Goal: Task Accomplishment & Management: Manage account settings

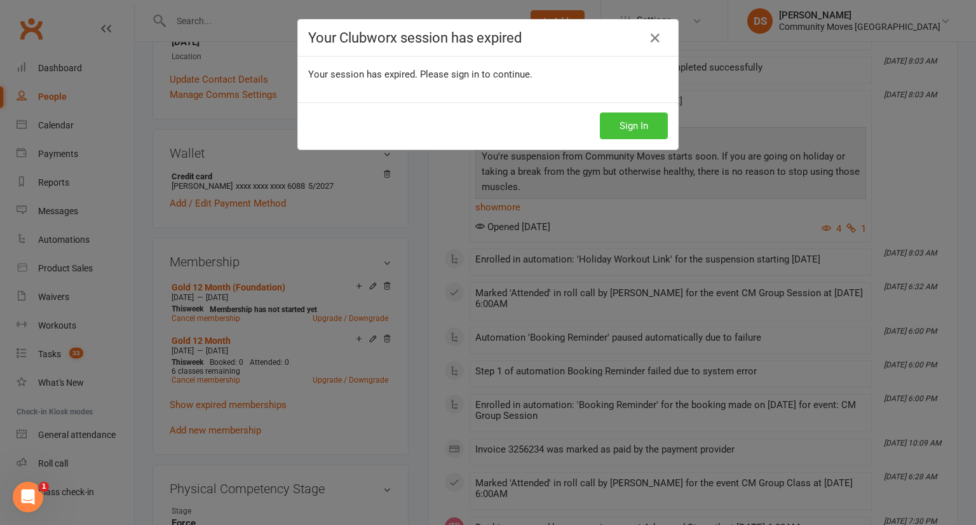
click at [647, 125] on button "Sign In" at bounding box center [634, 125] width 68 height 27
click at [647, 127] on button "Sign In" at bounding box center [634, 125] width 68 height 27
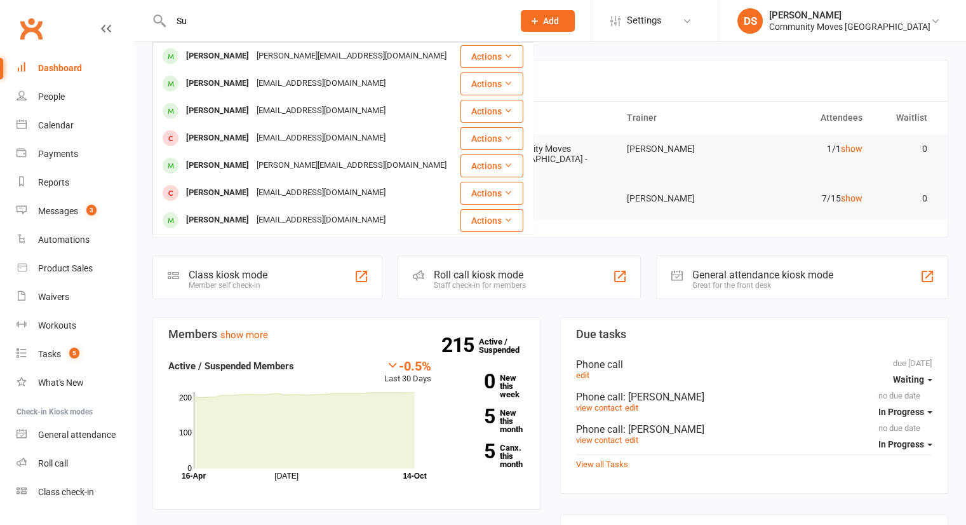
type input "S"
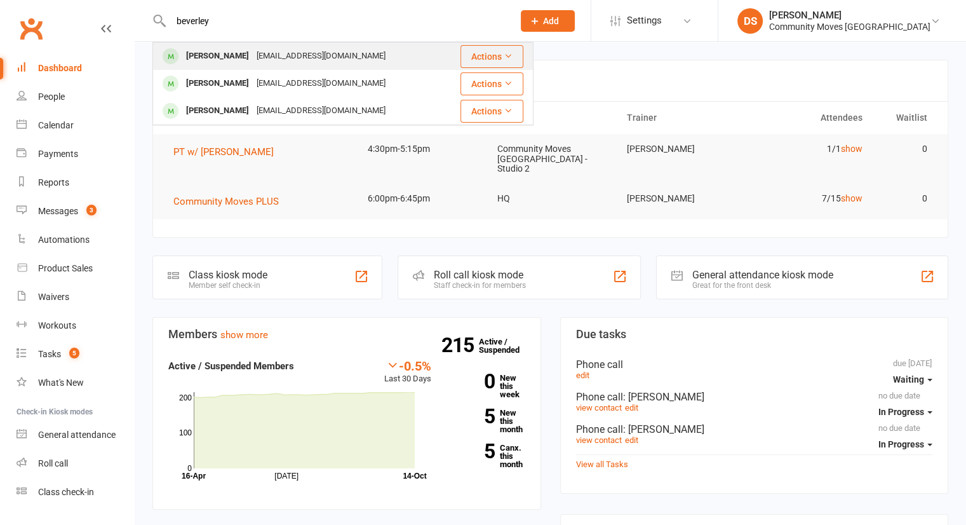
type input "beverley"
click at [274, 69] on div "Beverley Ballinger beverleyballinger@bigpond.com" at bounding box center [299, 56] width 290 height 26
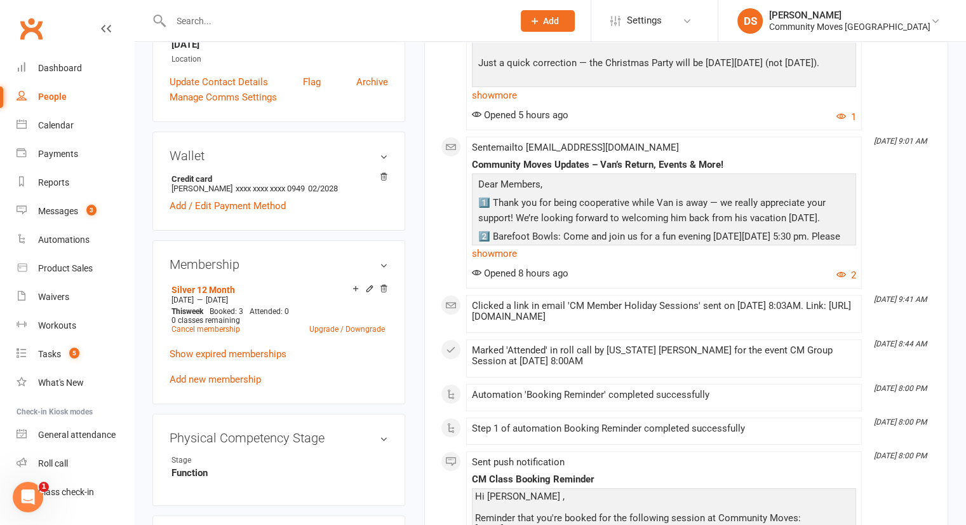
click at [406, 398] on div "upload photo change photo Beverley Ballinger Activated 15 August, 2022 Added 9 …" at bounding box center [279, 461] width 272 height 1394
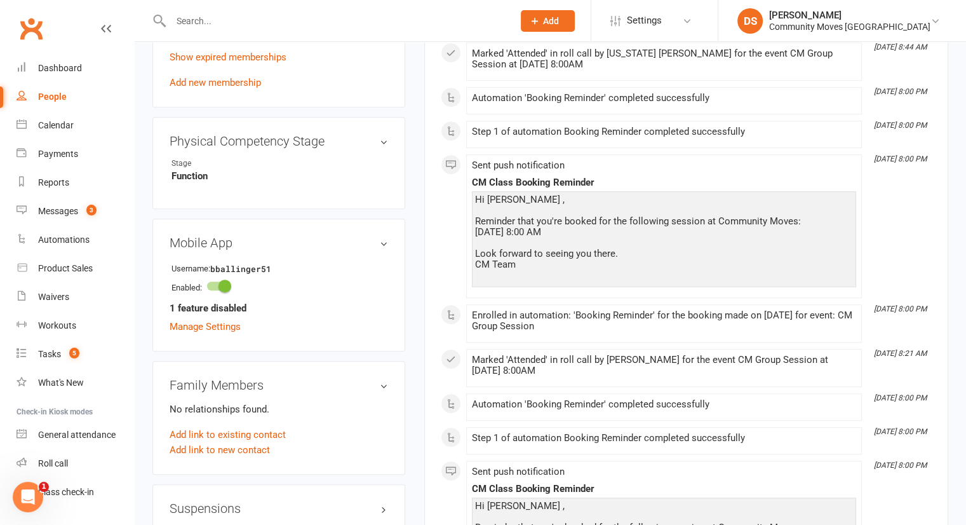
scroll to position [889, 0]
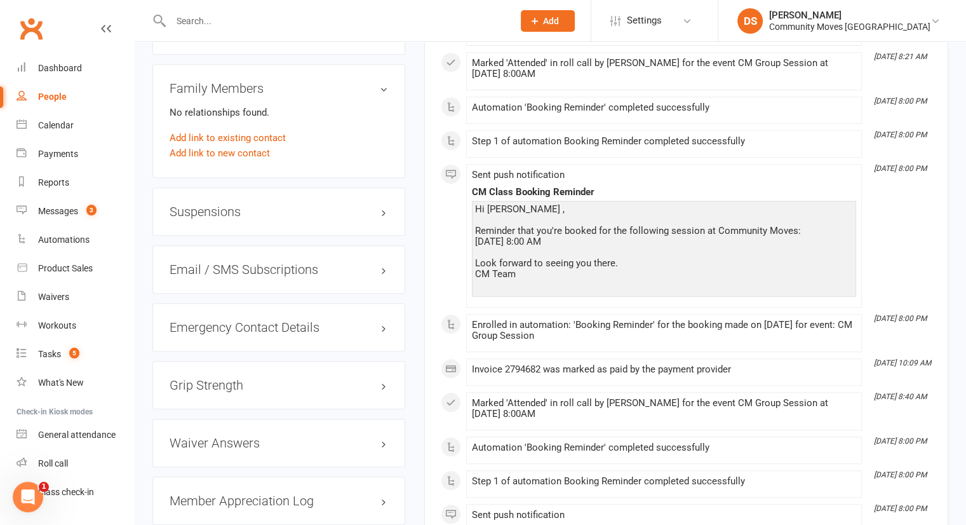
click at [217, 219] on h3 "Suspensions" at bounding box center [279, 212] width 219 height 14
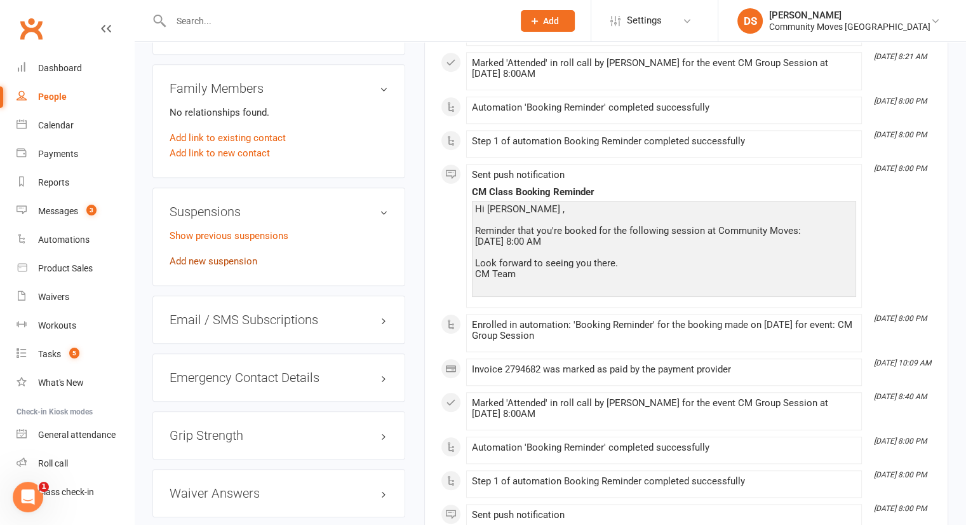
click at [229, 267] on link "Add new suspension" at bounding box center [214, 260] width 88 height 11
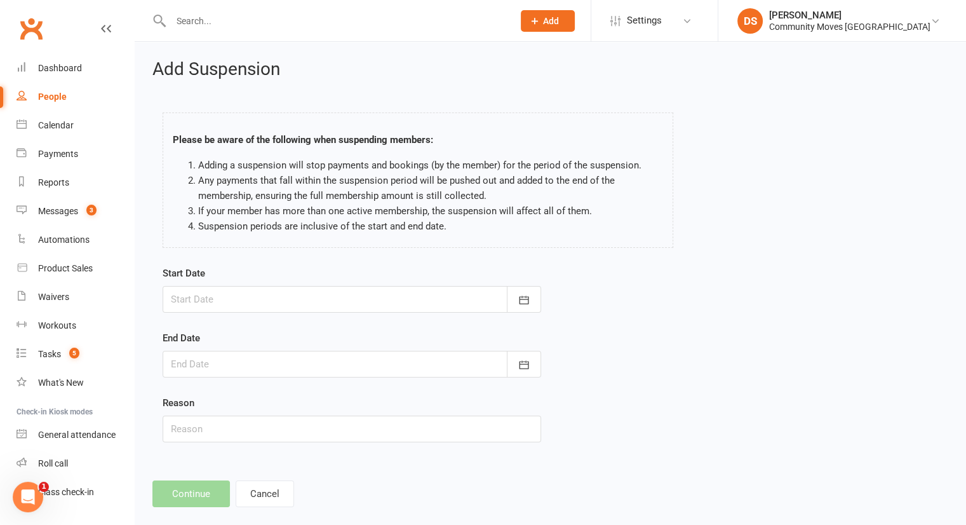
click at [349, 290] on div at bounding box center [352, 299] width 379 height 27
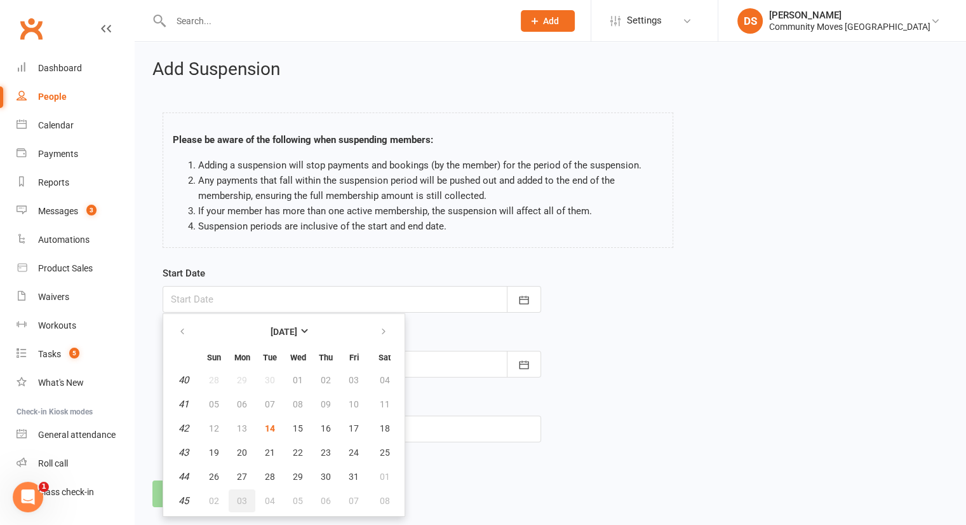
click at [245, 504] on button "03" at bounding box center [242, 500] width 27 height 23
type input "03 Nov 2025"
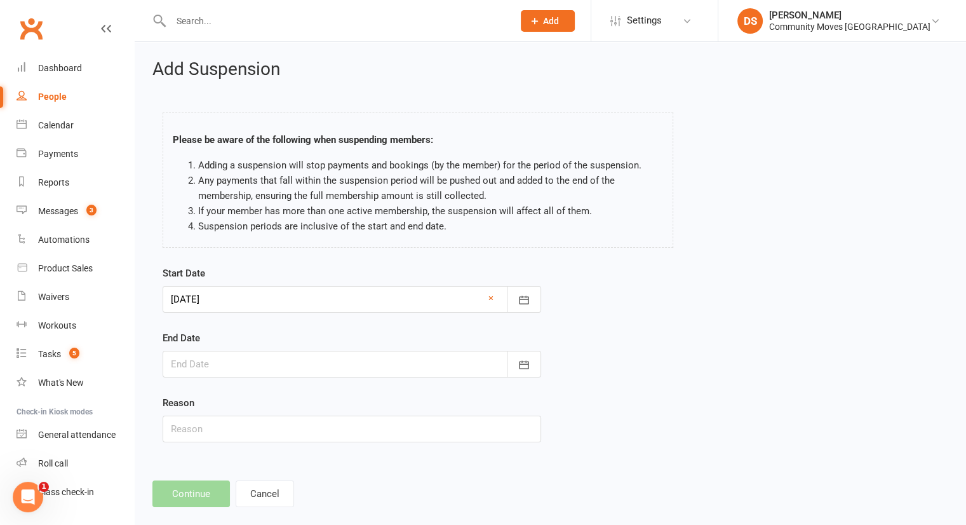
click at [259, 361] on div at bounding box center [352, 364] width 379 height 27
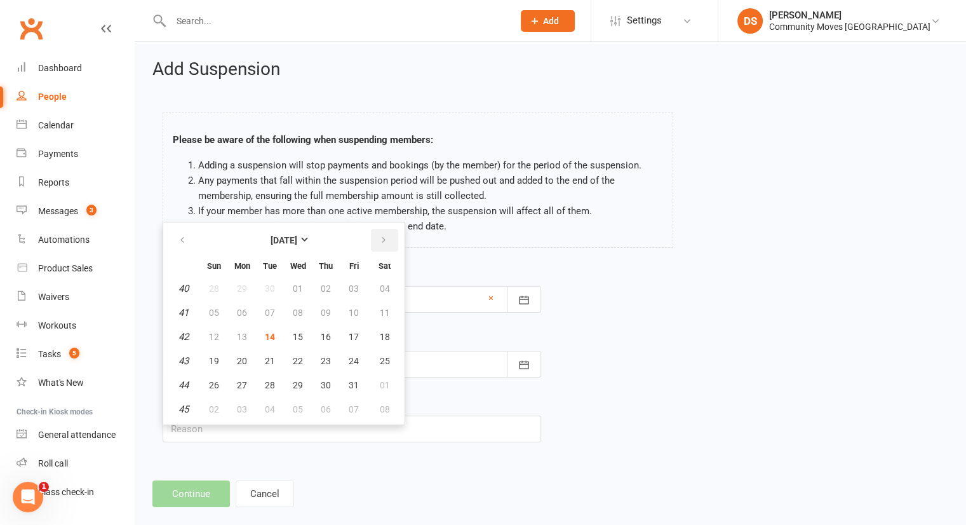
click at [385, 234] on button "button" at bounding box center [384, 240] width 27 height 23
click at [211, 333] on span "09" at bounding box center [214, 337] width 10 height 10
type input "09 Nov 2025"
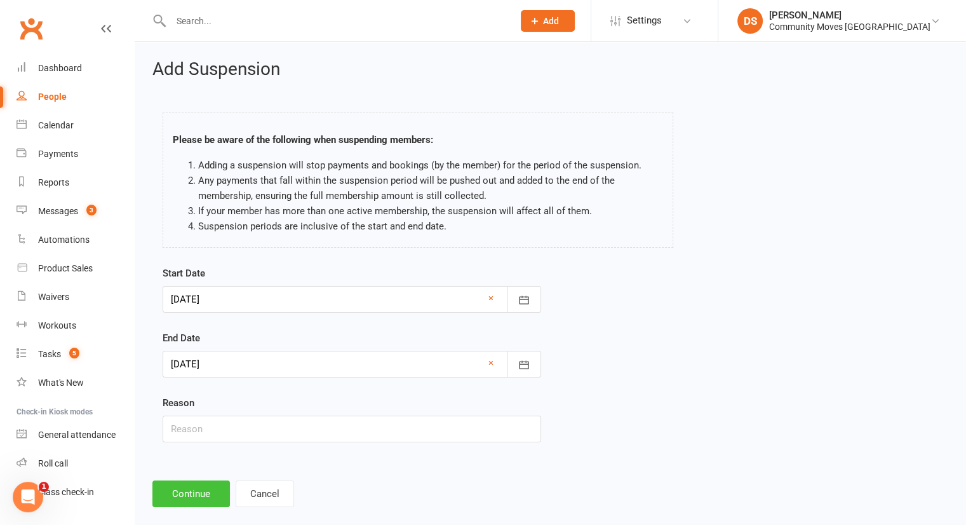
click at [184, 491] on button "Continue" at bounding box center [190, 493] width 77 height 27
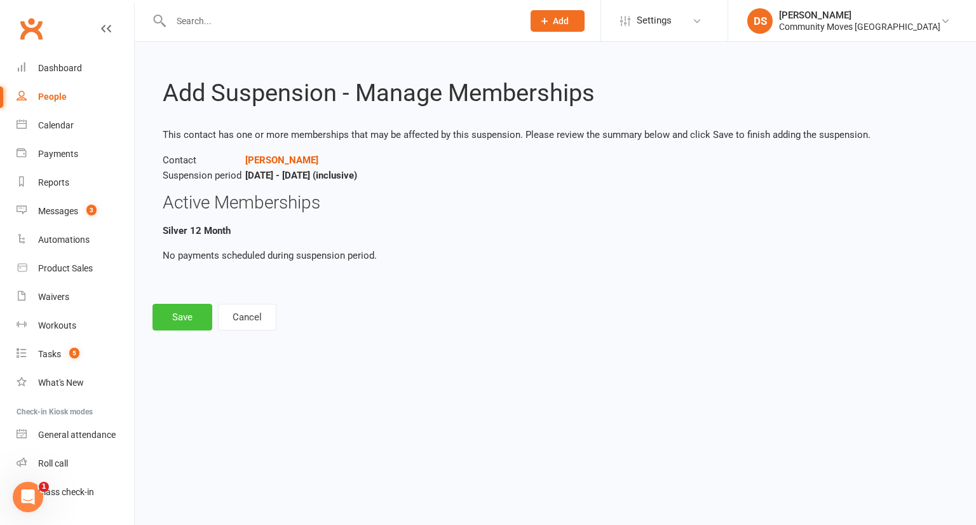
click at [178, 313] on button "Save" at bounding box center [182, 317] width 60 height 27
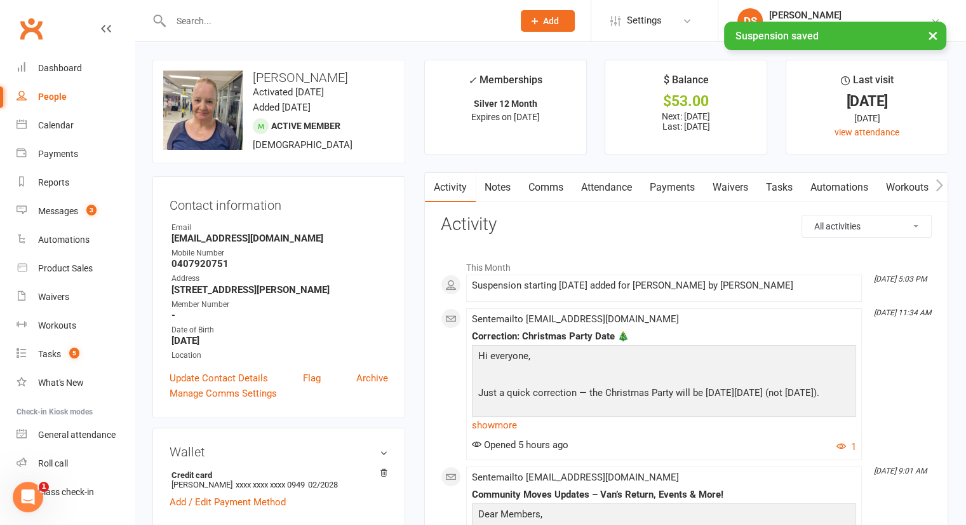
click at [714, 189] on link "Waivers" at bounding box center [730, 187] width 53 height 29
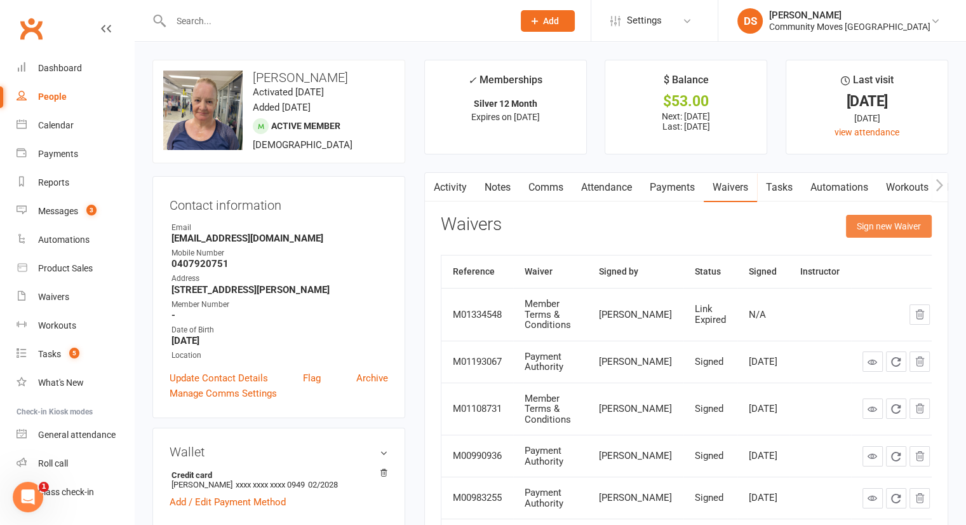
click at [889, 227] on button "Sign new Waiver" at bounding box center [889, 226] width 86 height 23
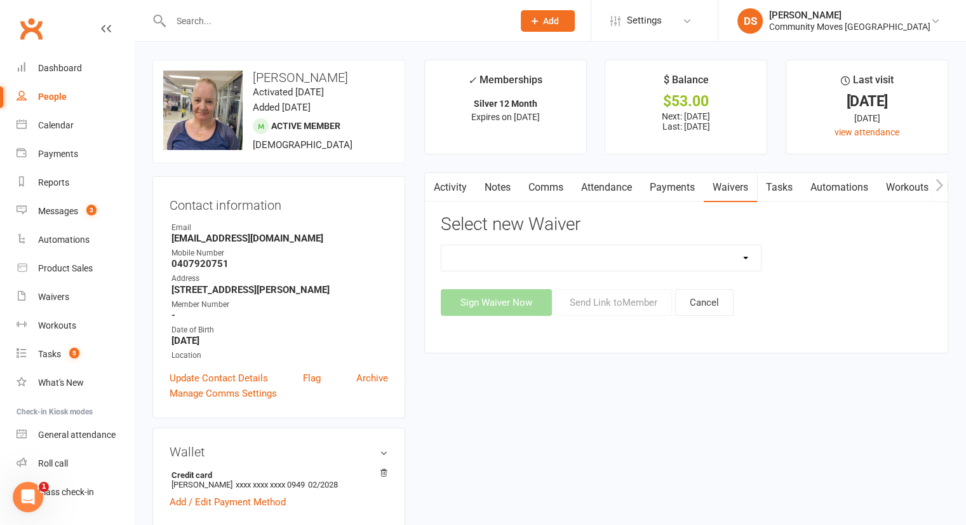
drag, startPoint x: 640, startPoint y: 253, endPoint x: 635, endPoint y: 266, distance: 13.7
click at [640, 253] on select "Member Terms & Conditions New Member Registration New Member Registration - 21 …" at bounding box center [601, 257] width 320 height 25
select select "6788"
click at [441, 245] on select "Member Terms & Conditions New Member Registration New Member Registration - 21 …" at bounding box center [601, 257] width 320 height 25
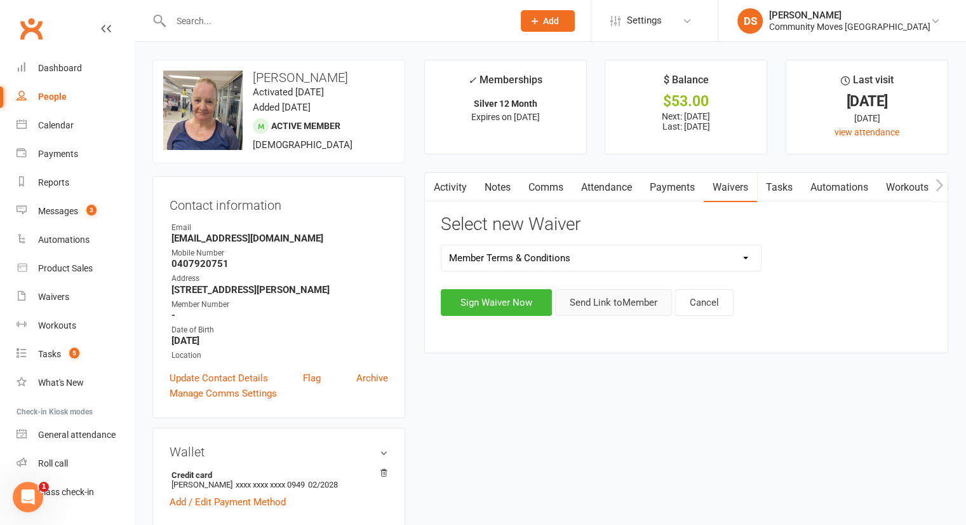
click at [630, 303] on button "Send Link to Member" at bounding box center [613, 302] width 117 height 27
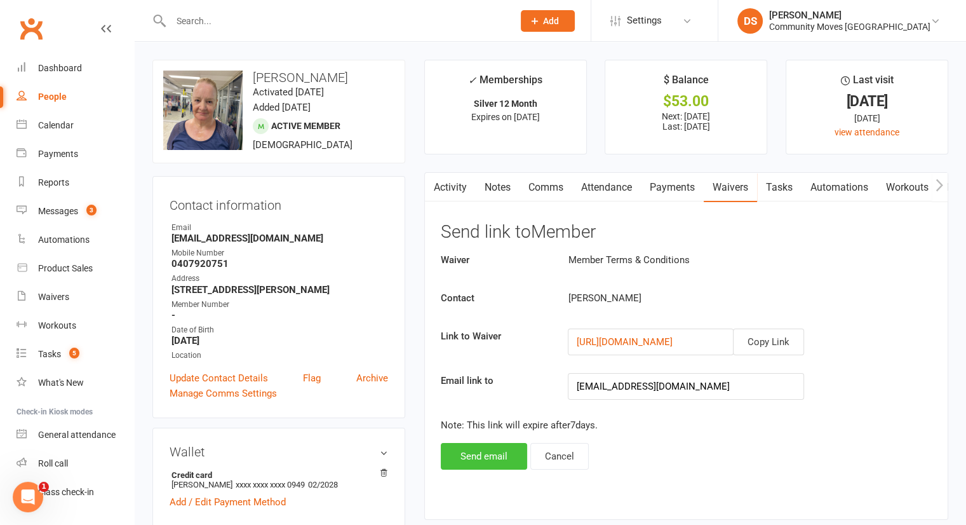
click at [480, 456] on button "Send email" at bounding box center [484, 456] width 86 height 27
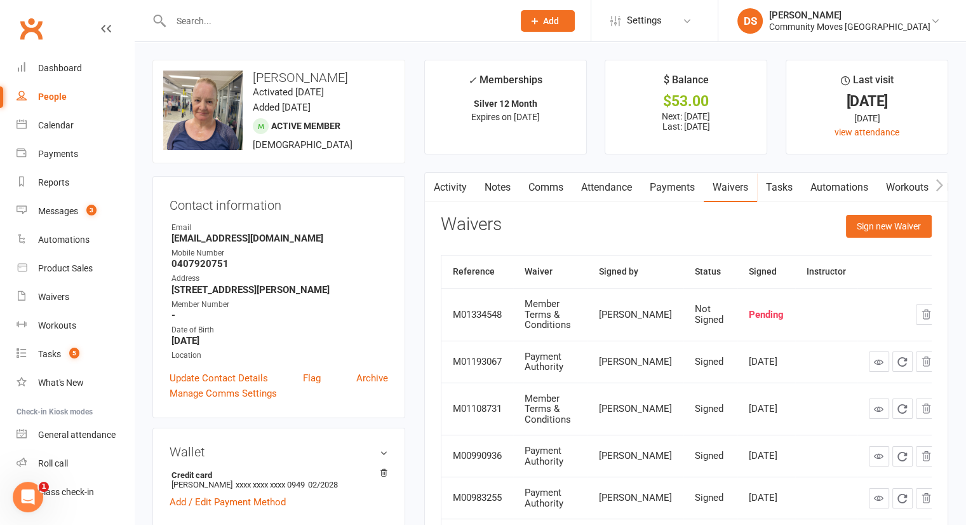
click at [286, 24] on input "text" at bounding box center [335, 21] width 337 height 18
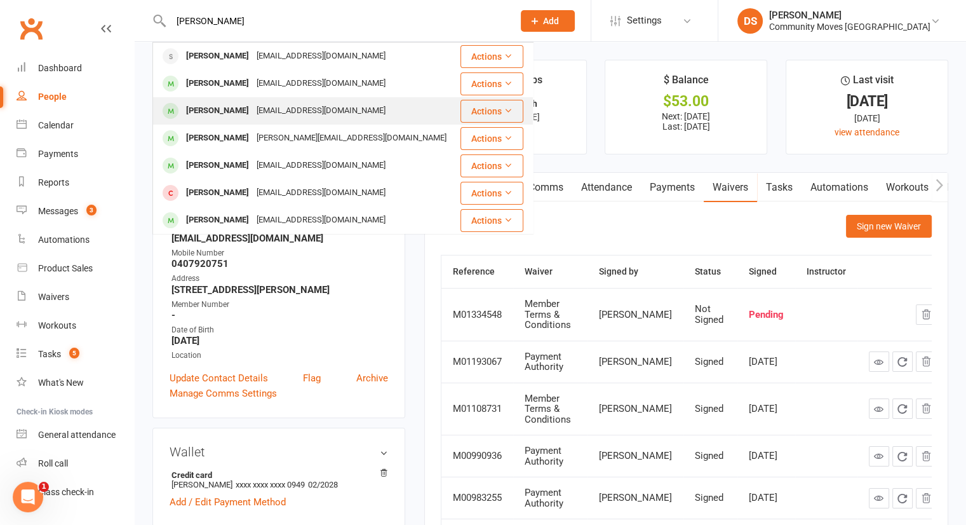
type input "sandra"
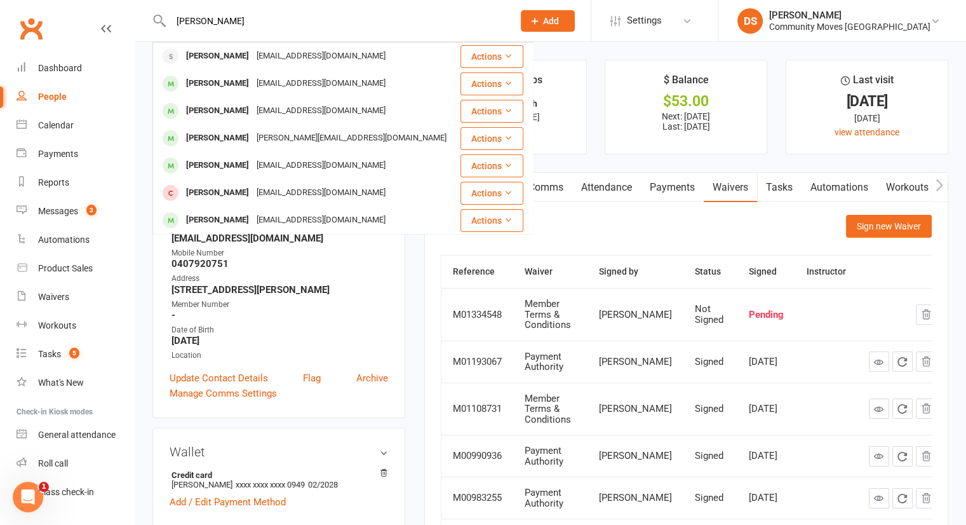
click at [279, 114] on div "birthnet@bigpond.net.au" at bounding box center [321, 111] width 137 height 18
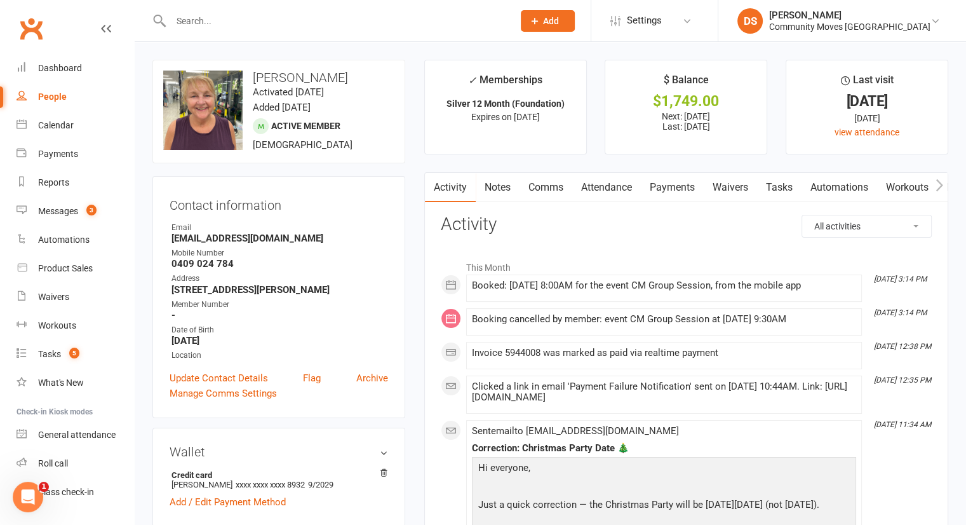
click at [692, 187] on link "Payments" at bounding box center [672, 187] width 63 height 29
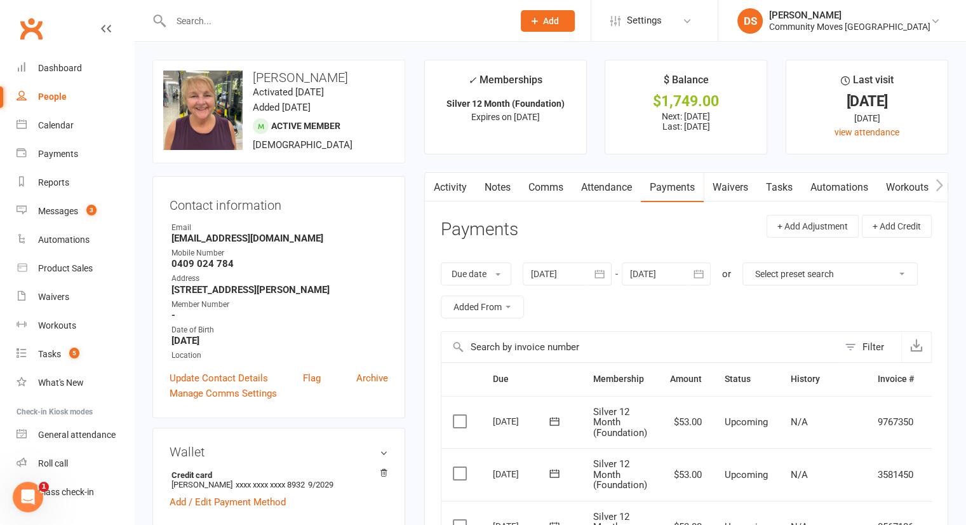
click at [451, 184] on link "Activity" at bounding box center [450, 187] width 51 height 29
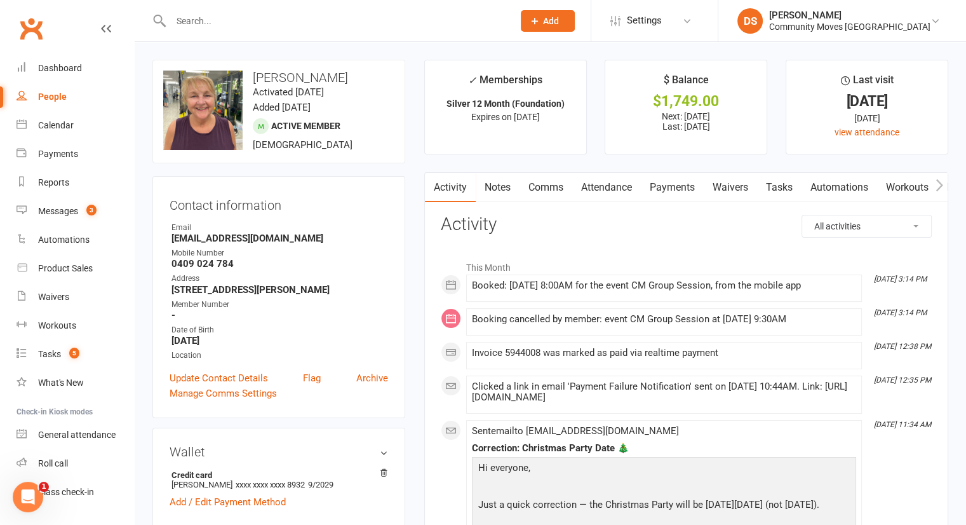
click at [318, 27] on input "text" at bounding box center [335, 21] width 337 height 18
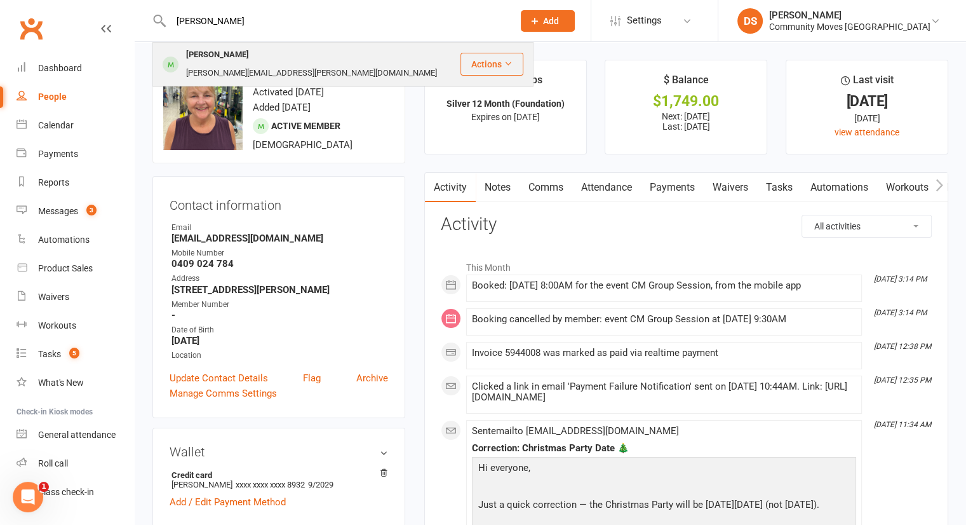
type input "becky"
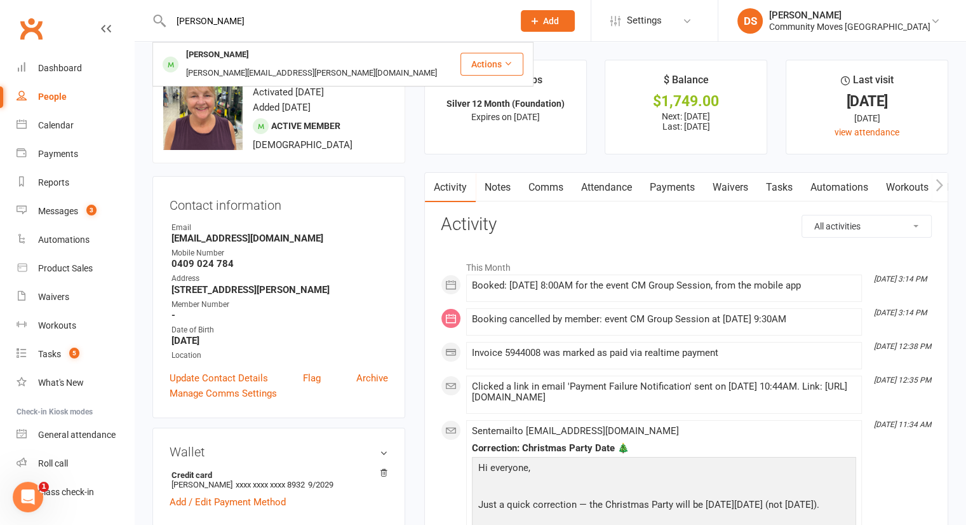
click at [312, 64] on div "Becky.tilse@gmail.com" at bounding box center [311, 73] width 259 height 18
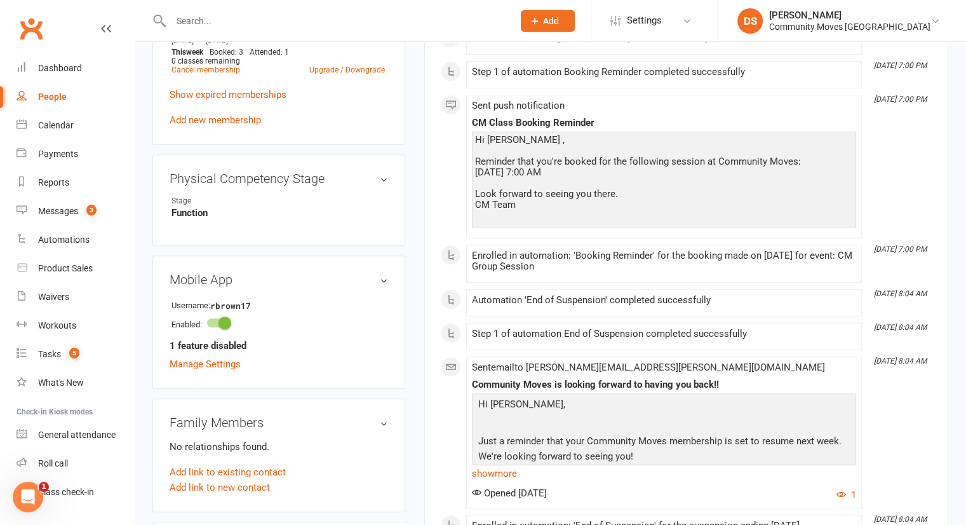
scroll to position [889, 0]
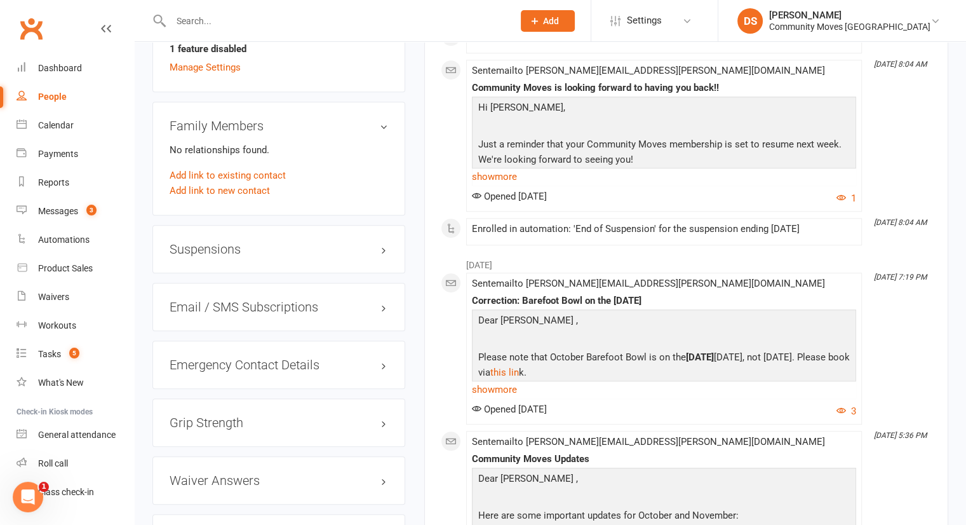
click at [221, 245] on div "Suspensions" at bounding box center [278, 249] width 253 height 48
click at [224, 242] on h3 "Suspensions" at bounding box center [279, 249] width 219 height 14
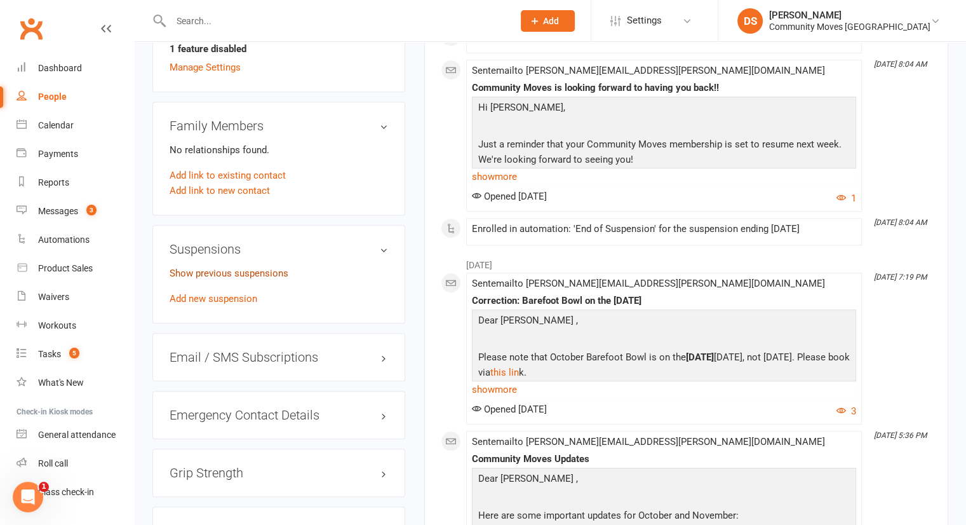
click at [222, 267] on link "Show previous suspensions" at bounding box center [229, 272] width 119 height 11
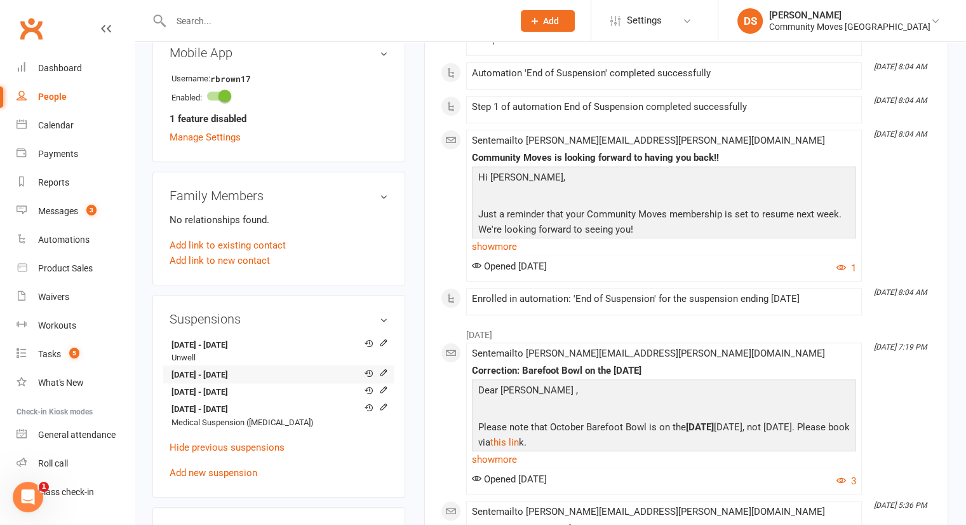
scroll to position [818, 0]
click at [206, 468] on link "Add new suspension" at bounding box center [214, 473] width 88 height 11
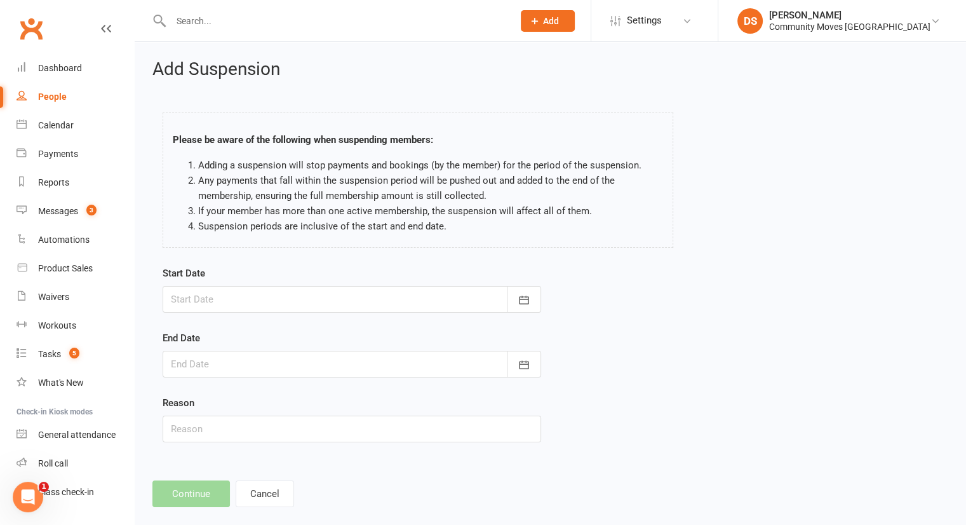
click at [283, 305] on div at bounding box center [352, 299] width 379 height 27
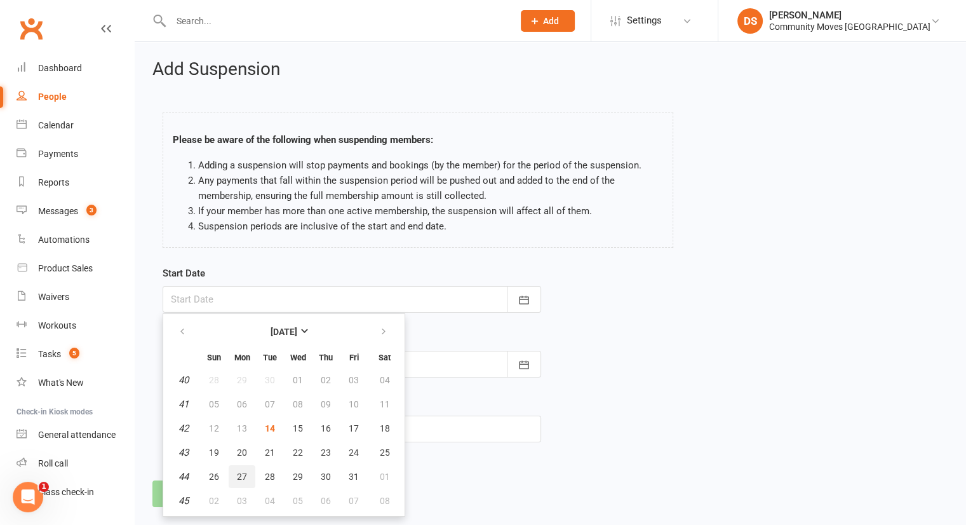
click at [246, 468] on button "27" at bounding box center [242, 476] width 27 height 23
type input "27 Oct 2025"
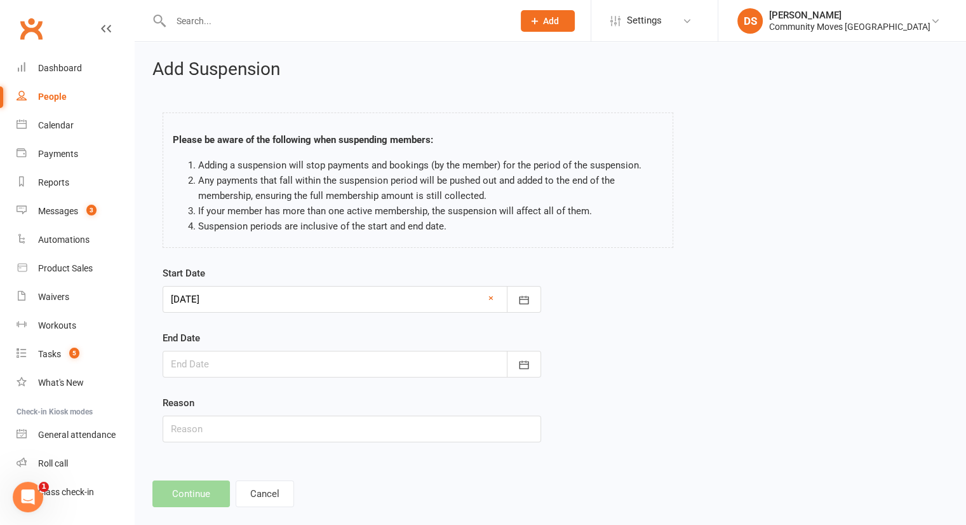
click at [270, 356] on div at bounding box center [352, 364] width 379 height 27
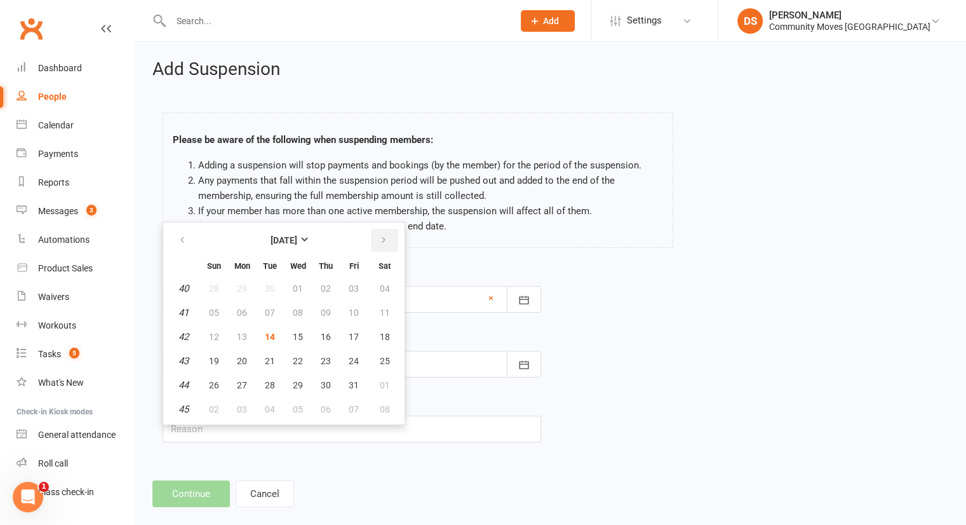
click at [373, 239] on button "button" at bounding box center [384, 240] width 27 height 23
click at [219, 333] on button "09" at bounding box center [214, 336] width 27 height 23
type input "09 Nov 2025"
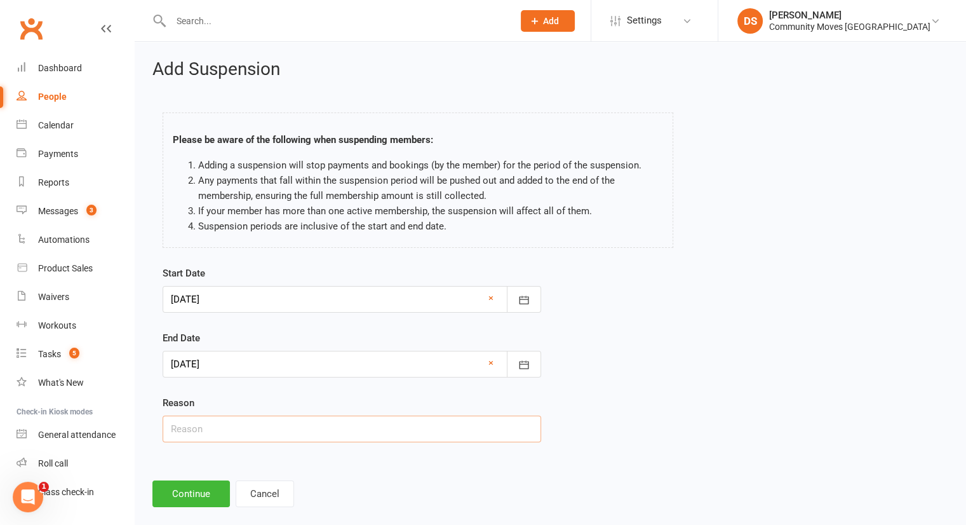
click at [200, 424] on input "text" at bounding box center [352, 428] width 379 height 27
type input "Overseas"
click at [195, 495] on button "Continue" at bounding box center [190, 493] width 77 height 27
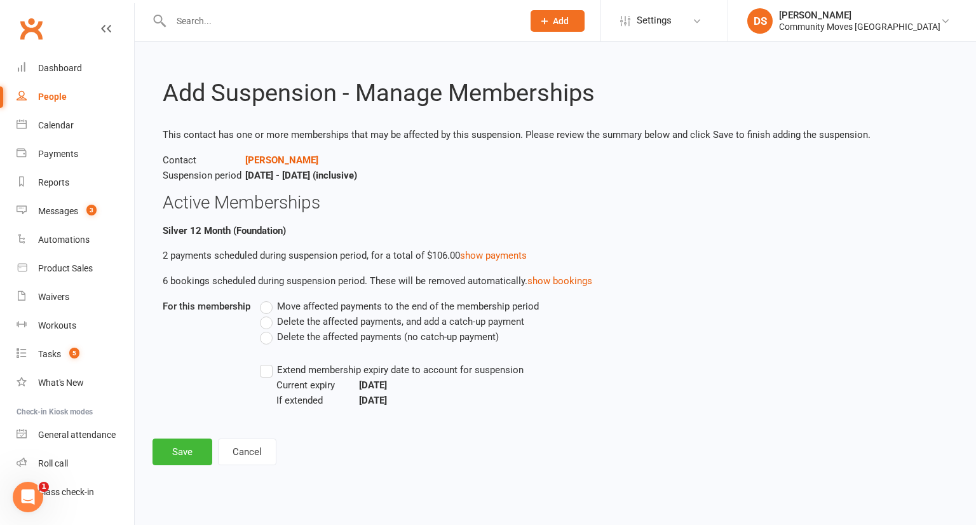
click at [340, 338] on span "Delete the affected payments (no catch-up payment)" at bounding box center [388, 335] width 222 height 13
click at [268, 329] on input "Delete the affected payments (no catch-up payment)" at bounding box center [264, 329] width 8 height 0
click at [180, 457] on button "Save" at bounding box center [182, 451] width 60 height 27
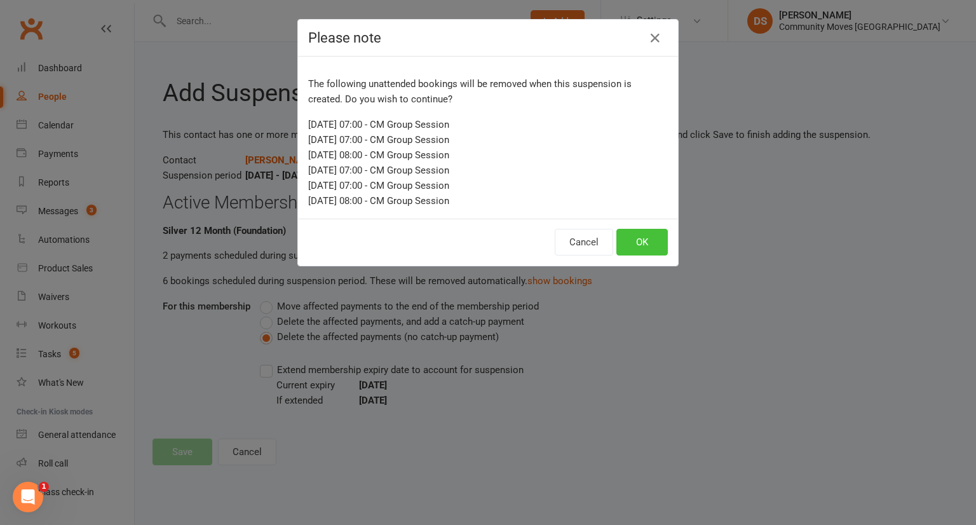
click at [643, 238] on button "OK" at bounding box center [641, 242] width 51 height 27
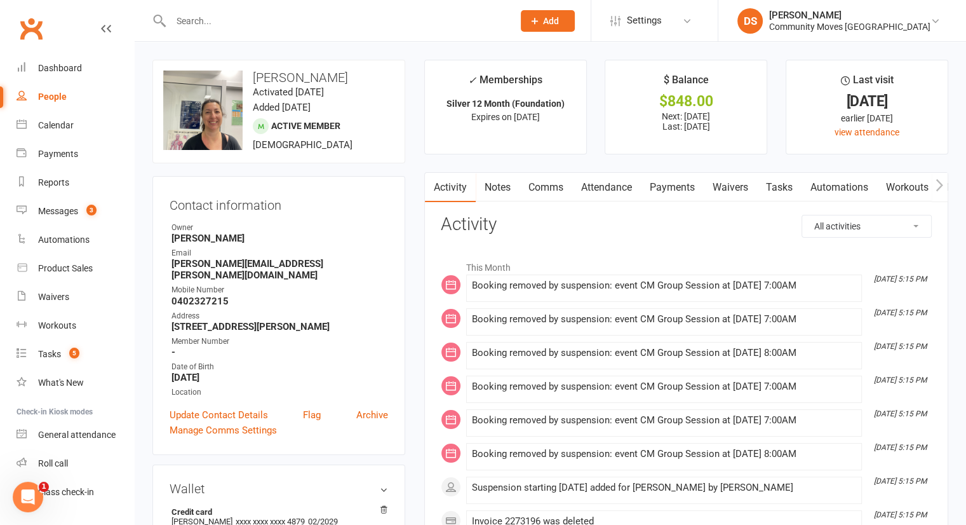
click at [192, 20] on input "text" at bounding box center [335, 21] width 337 height 18
type input "Mayb"
click at [897, 24] on div "Community Moves [GEOGRAPHIC_DATA]" at bounding box center [849, 26] width 161 height 11
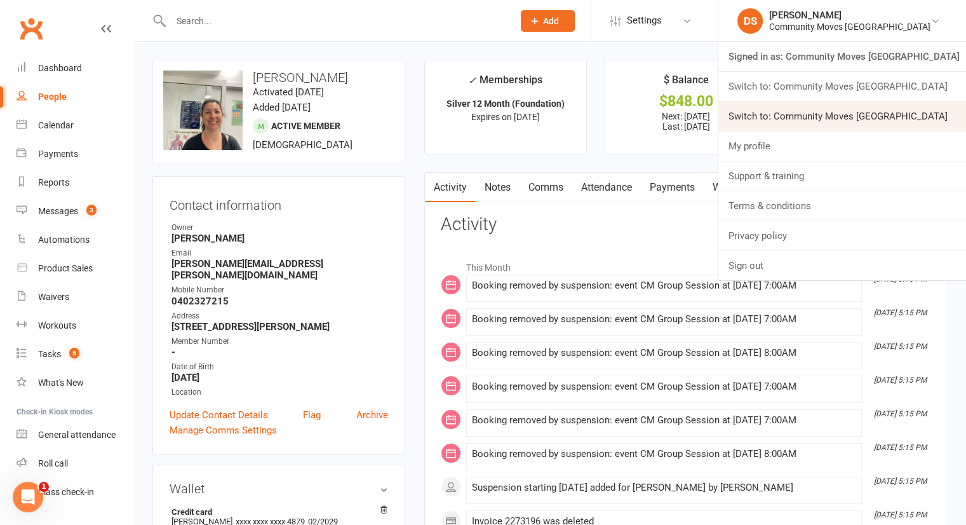
click at [880, 116] on link "Switch to: Community Moves [GEOGRAPHIC_DATA]" at bounding box center [842, 116] width 248 height 29
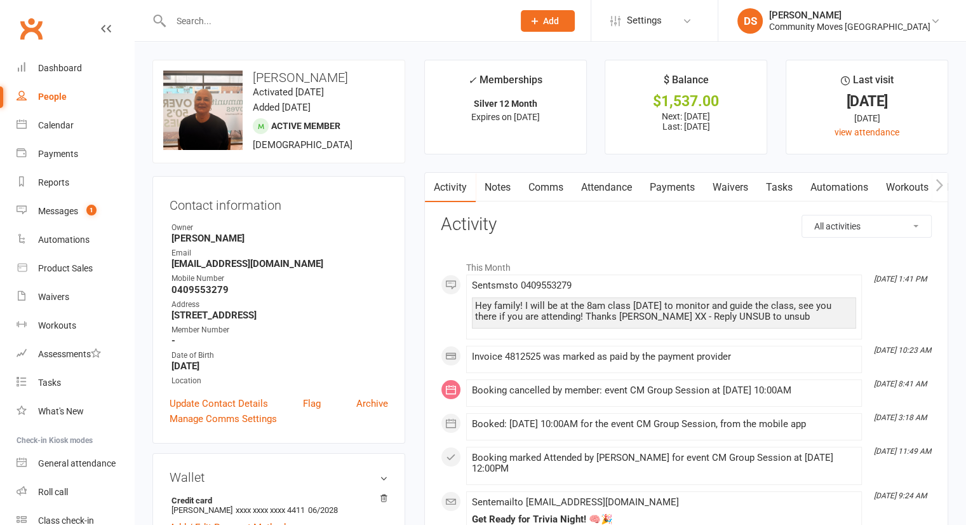
click at [681, 189] on link "Payments" at bounding box center [672, 187] width 63 height 29
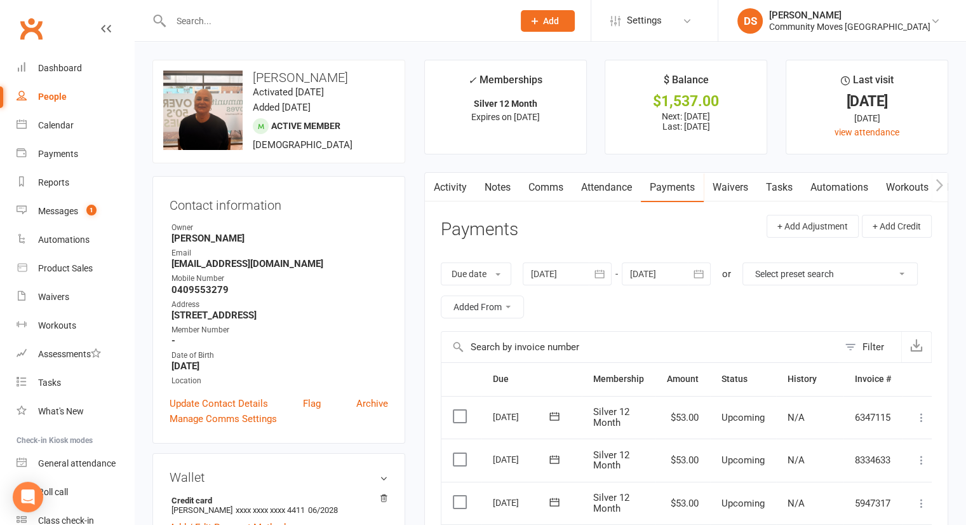
click at [738, 186] on link "Waivers" at bounding box center [730, 187] width 53 height 29
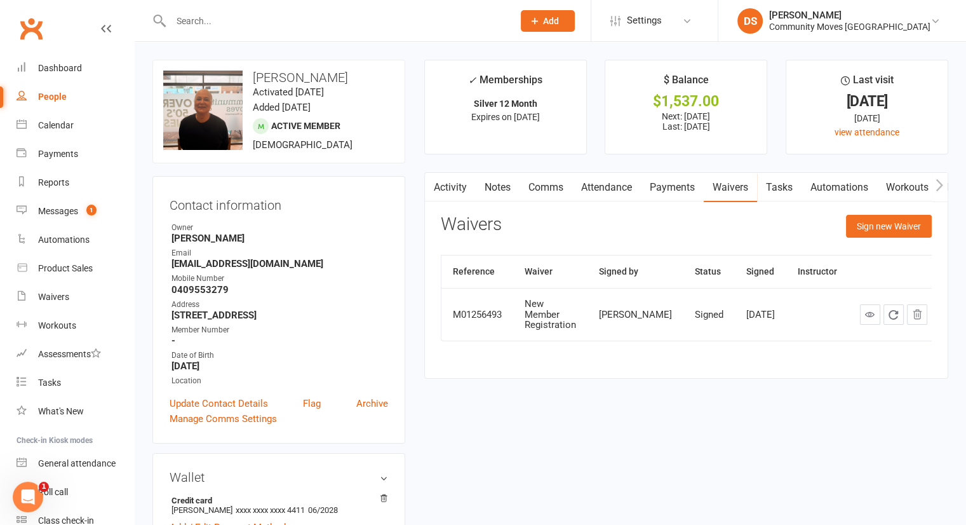
scroll to position [296, 0]
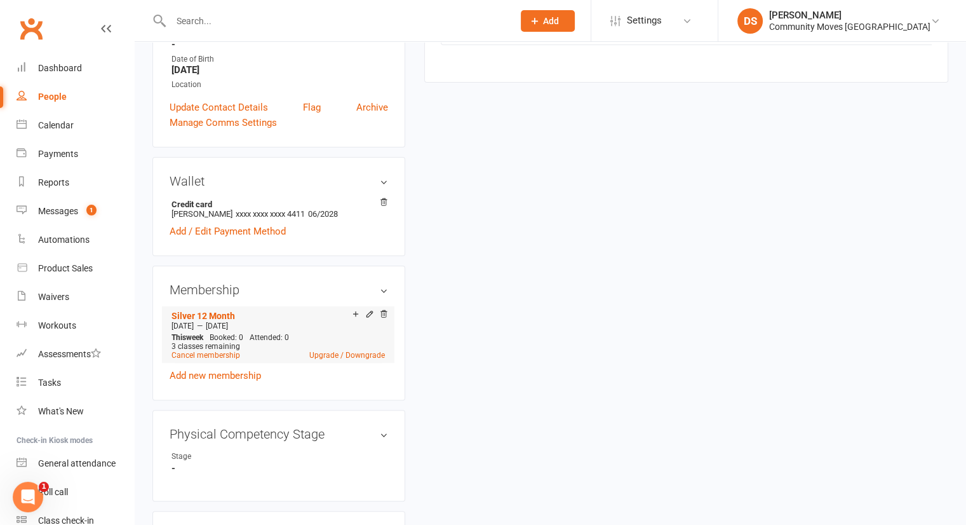
click at [363, 316] on div at bounding box center [368, 314] width 40 height 11
click at [372, 316] on icon at bounding box center [369, 313] width 9 height 9
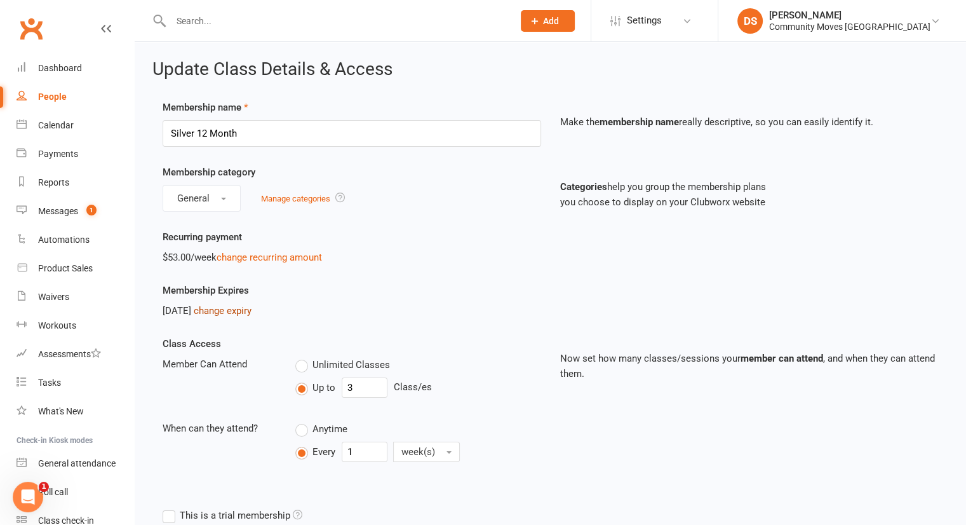
click at [246, 309] on link "change expiry" at bounding box center [223, 310] width 58 height 11
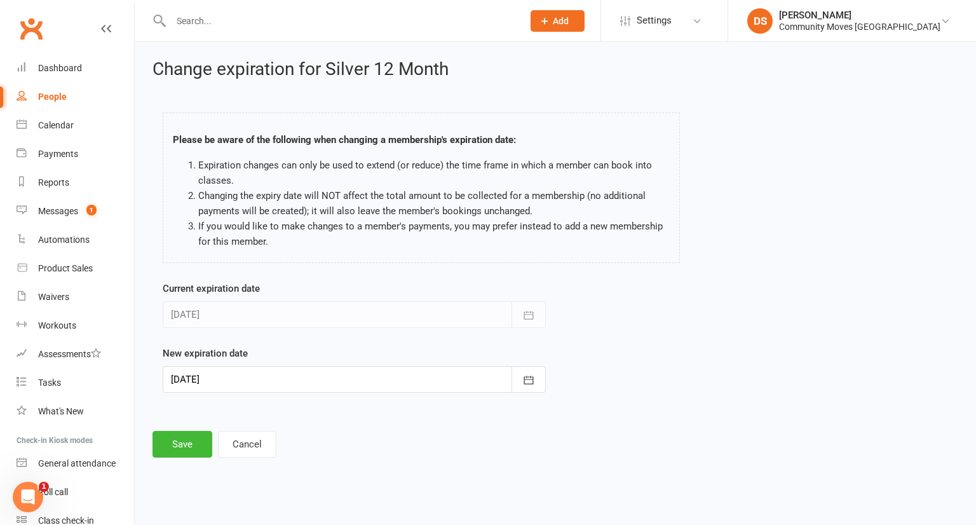
click at [282, 364] on div "New expiration date 04 May 2026 May 2026 Sun Mon Tue Wed Thu Fri Sat 18 26 27 2…" at bounding box center [354, 369] width 383 height 47
click at [283, 379] on div at bounding box center [354, 379] width 383 height 27
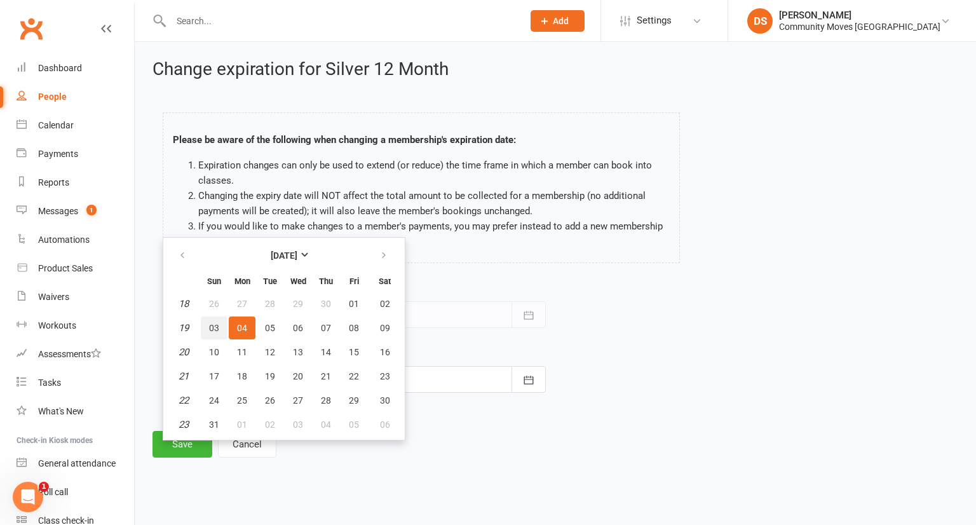
click at [220, 326] on button "03" at bounding box center [214, 327] width 27 height 23
type input "03 May 2026"
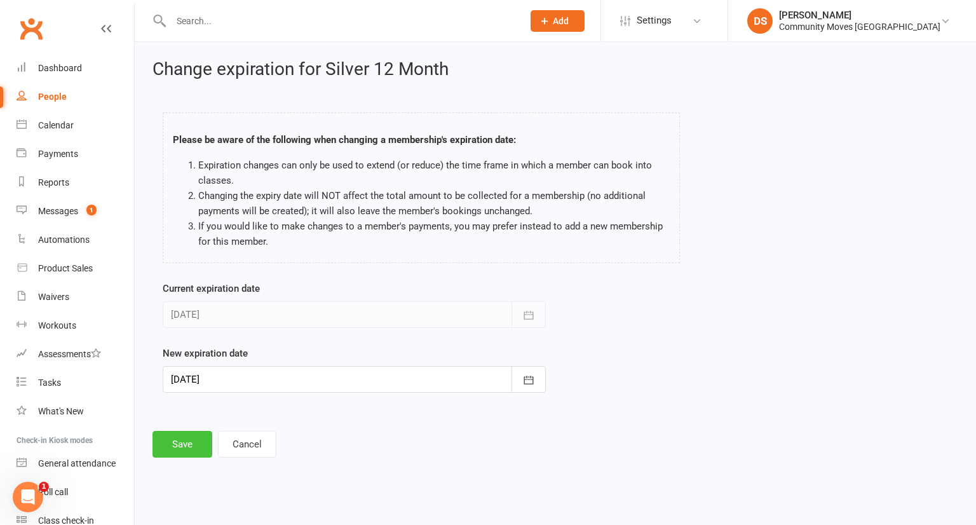
click at [189, 444] on button "Save" at bounding box center [182, 444] width 60 height 27
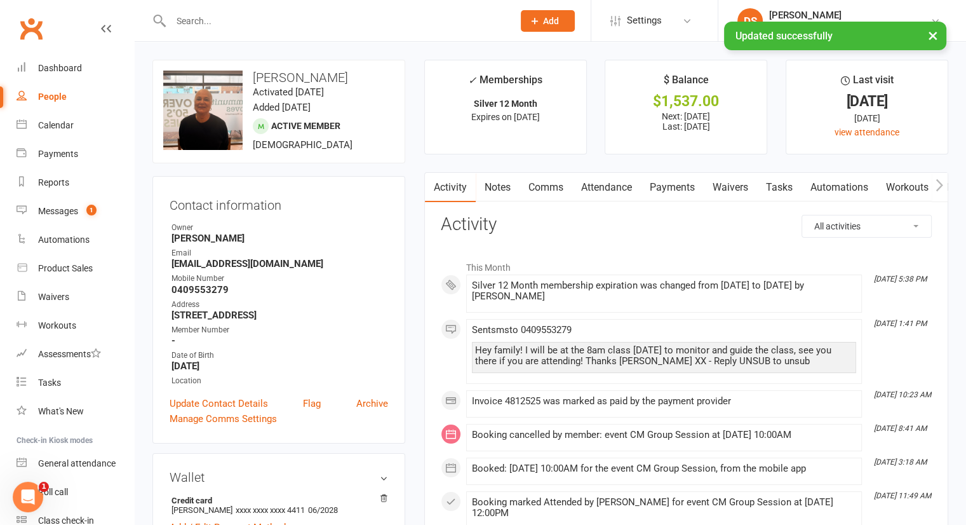
click at [670, 182] on link "Payments" at bounding box center [672, 187] width 63 height 29
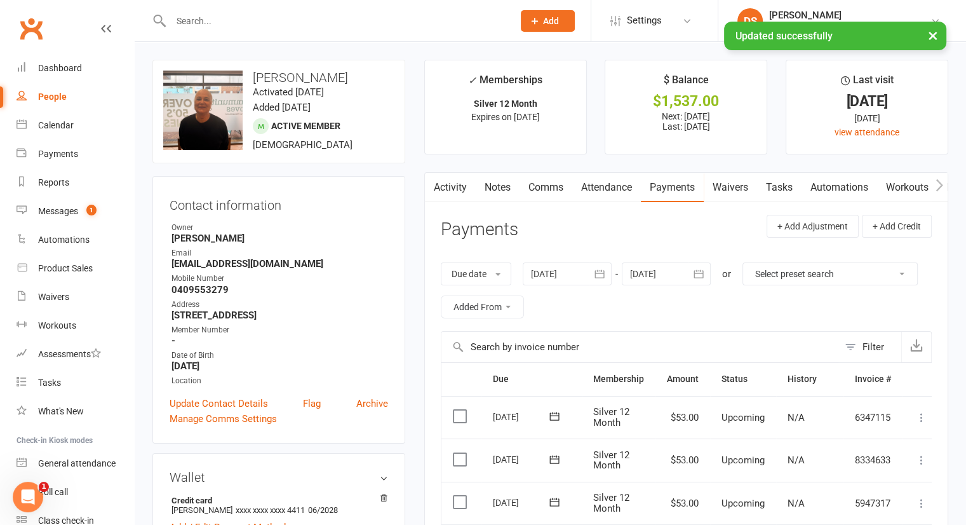
click at [665, 275] on div at bounding box center [666, 273] width 89 height 23
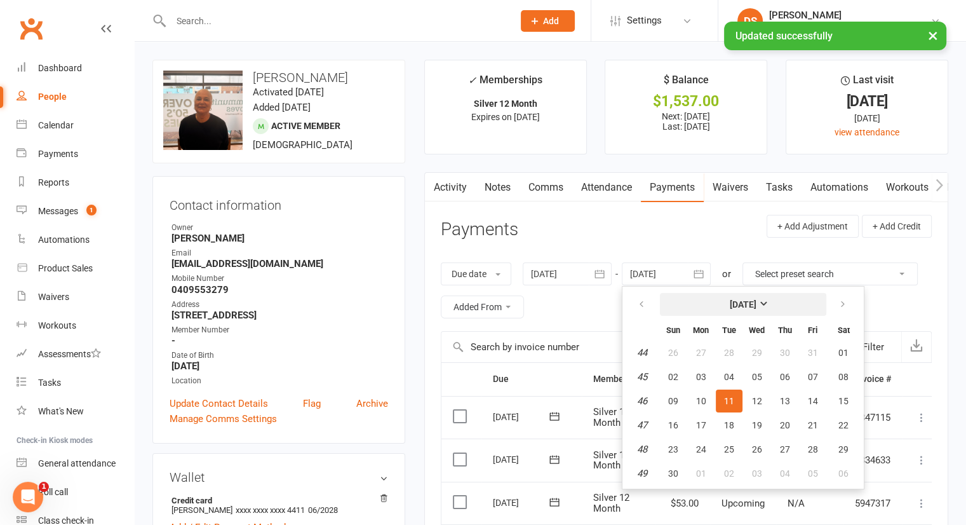
click at [757, 302] on strong "November 2025" at bounding box center [743, 304] width 27 height 10
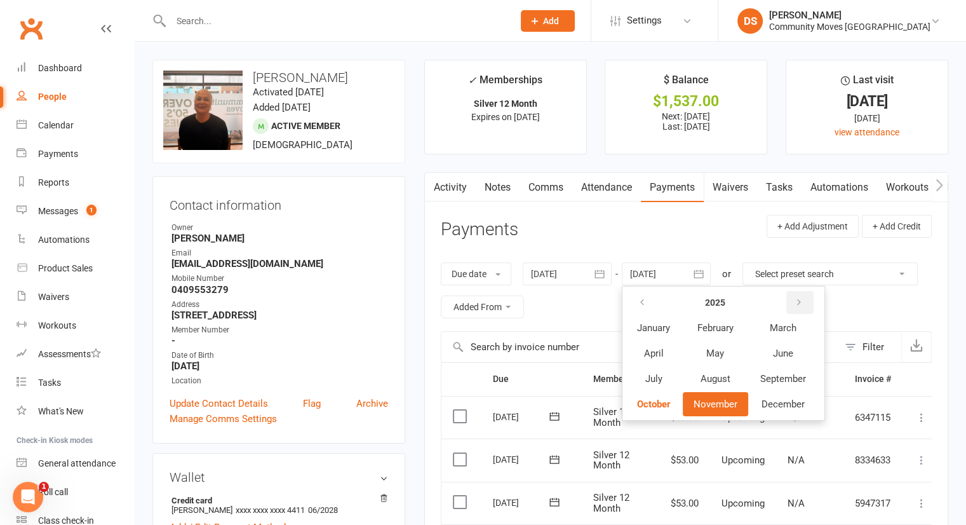
click at [808, 302] on button "button" at bounding box center [799, 302] width 27 height 23
click at [729, 354] on button "May" at bounding box center [715, 353] width 65 height 24
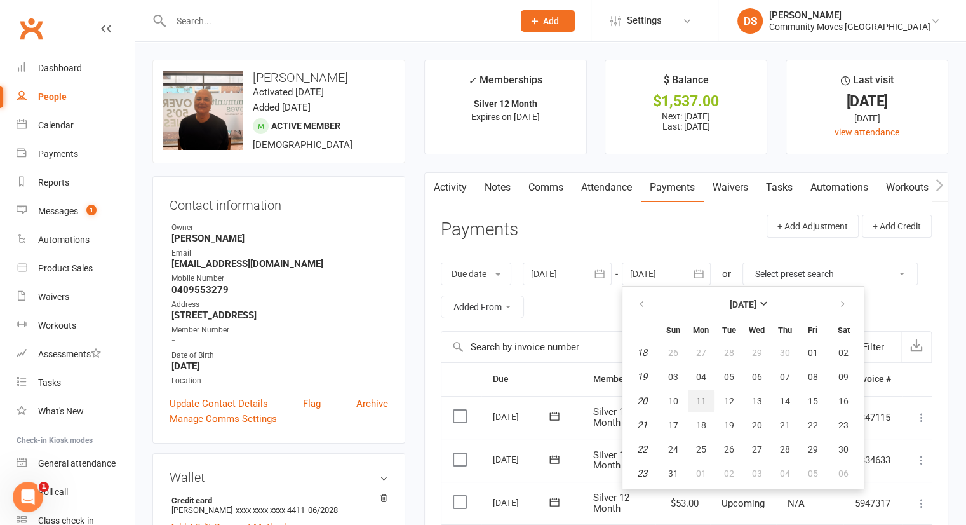
click at [704, 405] on button "11" at bounding box center [701, 400] width 27 height 23
type input "11 May 2026"
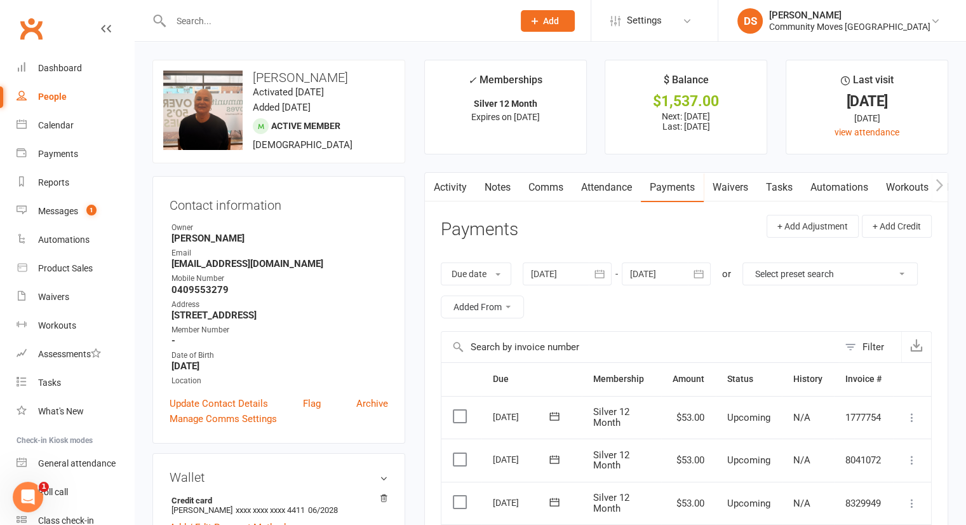
click at [465, 417] on label at bounding box center [461, 416] width 17 height 13
click at [461, 410] on input "checkbox" at bounding box center [457, 410] width 8 height 0
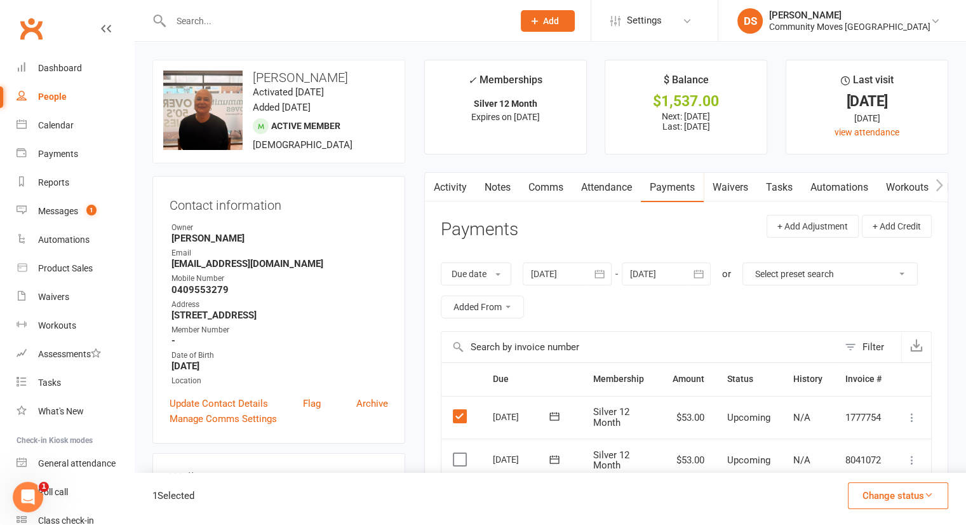
click at [911, 415] on icon at bounding box center [912, 417] width 13 height 13
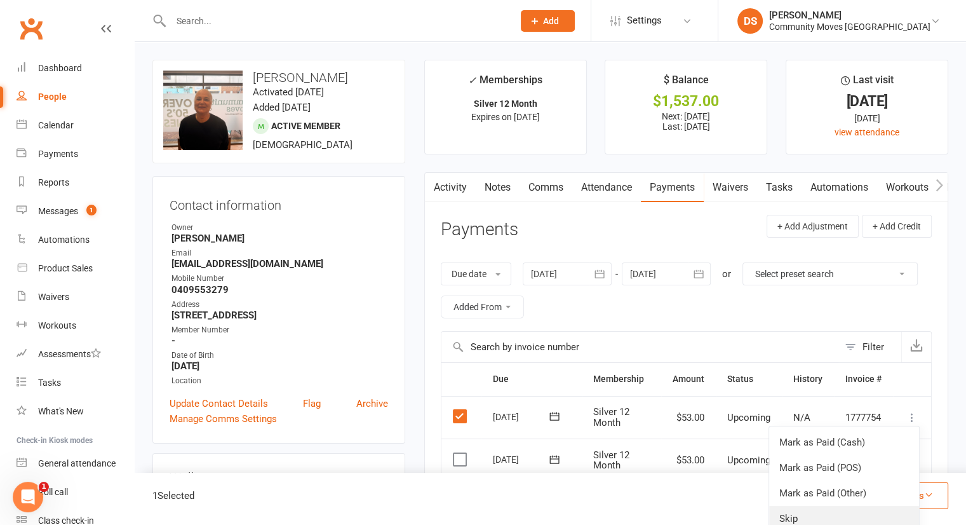
click at [823, 513] on link "Skip" at bounding box center [844, 518] width 150 height 25
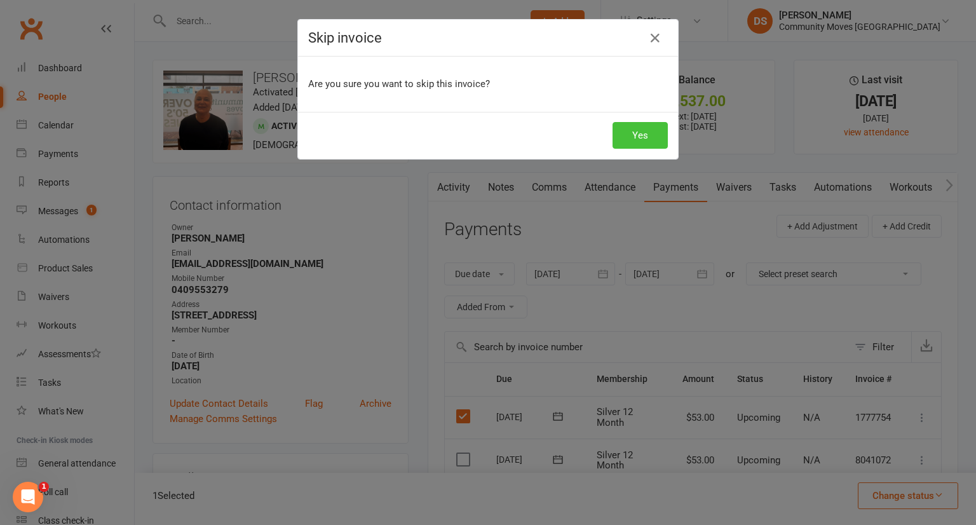
click at [639, 128] on button "Yes" at bounding box center [639, 135] width 55 height 27
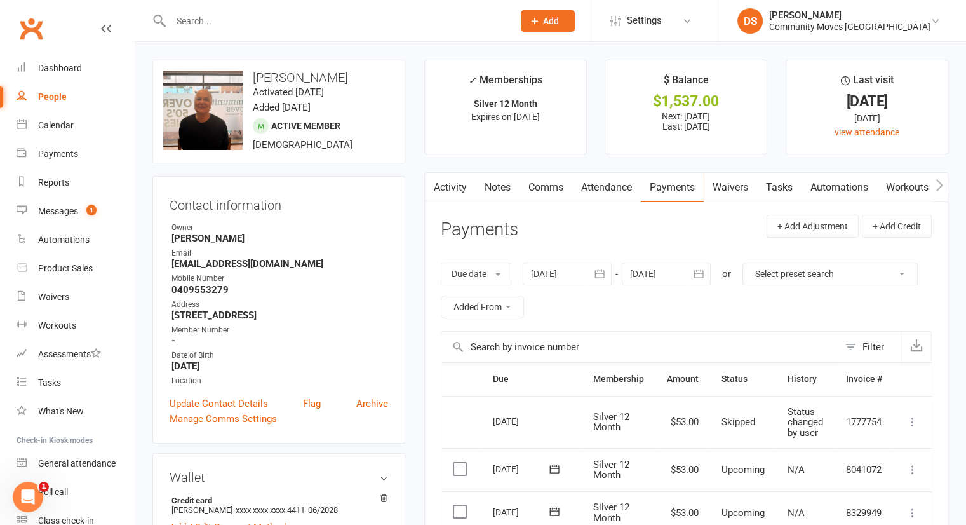
click at [734, 191] on link "Waivers" at bounding box center [730, 187] width 53 height 29
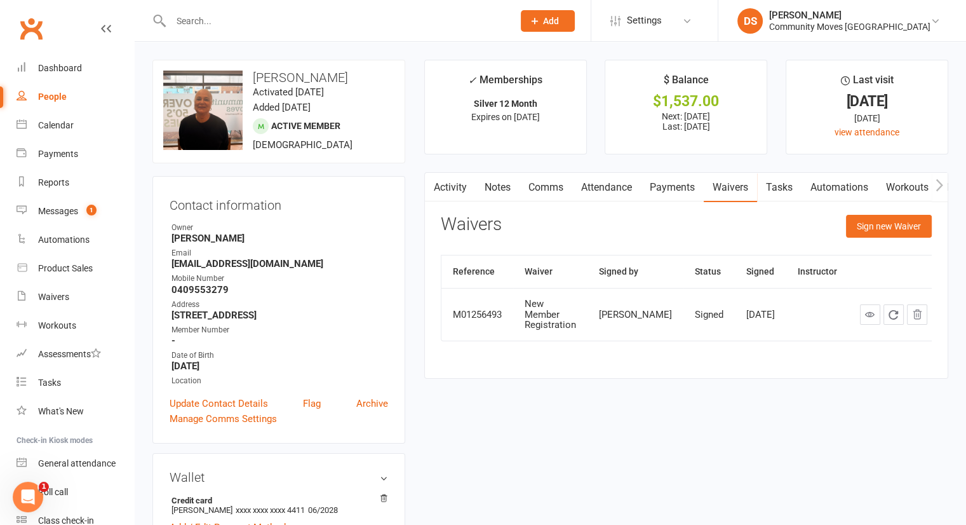
click at [576, 299] on div "New Member Registration" at bounding box center [550, 315] width 51 height 32
click at [570, 306] on div "New Member Registration" at bounding box center [550, 315] width 51 height 32
click at [865, 309] on icon at bounding box center [870, 314] width 10 height 10
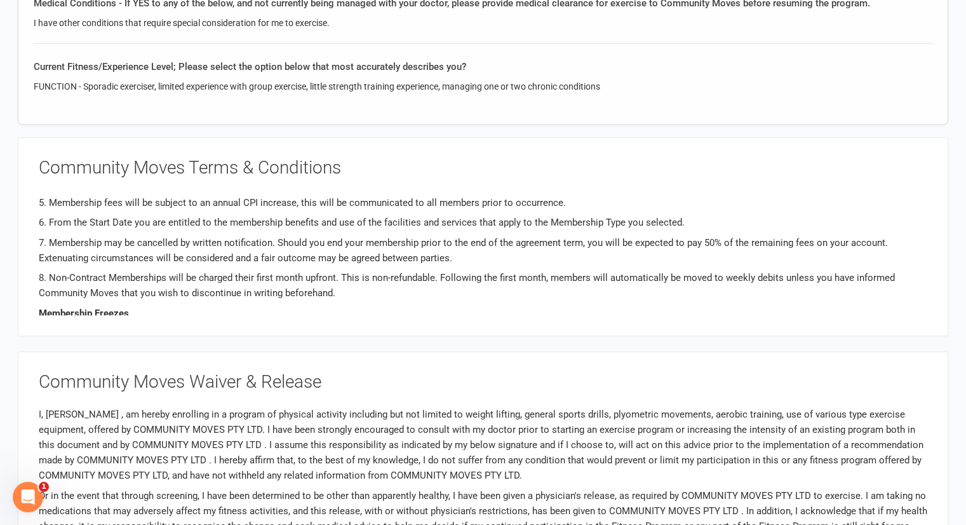
scroll to position [128, 0]
drag, startPoint x: 584, startPoint y: 241, endPoint x: 887, endPoint y: 245, distance: 303.7
click at [887, 245] on p "7. Membership may be cancelled by written notification. Should you end your mem…" at bounding box center [483, 251] width 889 height 30
drag, startPoint x: 275, startPoint y: 239, endPoint x: 586, endPoint y: 231, distance: 311.4
click at [586, 231] on div "General 1. Buyer agrees to payment terms as outlined upon registration. 2. We c…" at bounding box center [483, 251] width 889 height 127
